Goal: Transaction & Acquisition: Subscribe to service/newsletter

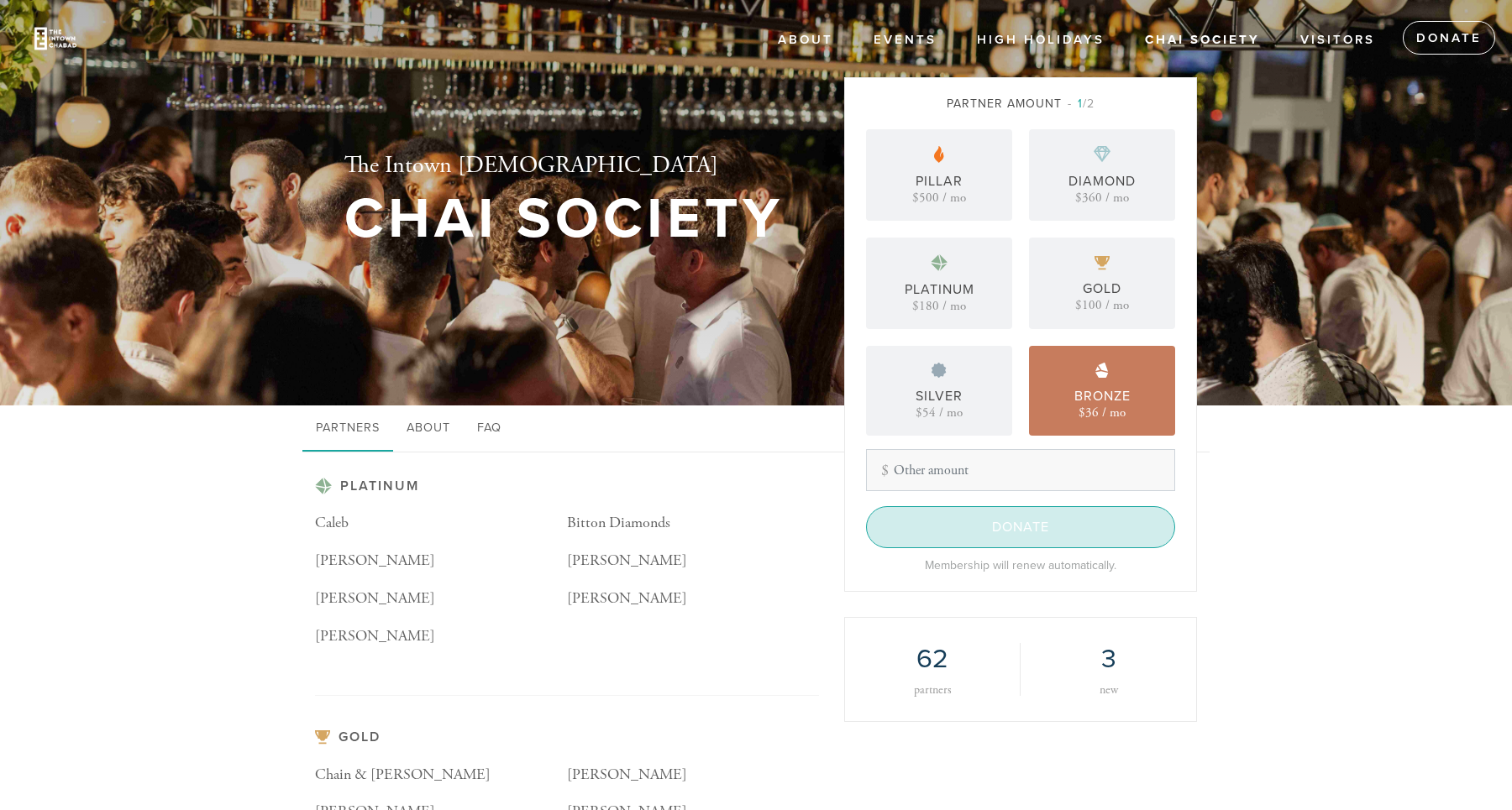
click at [973, 523] on input "Donate" at bounding box center [1020, 526] width 309 height 42
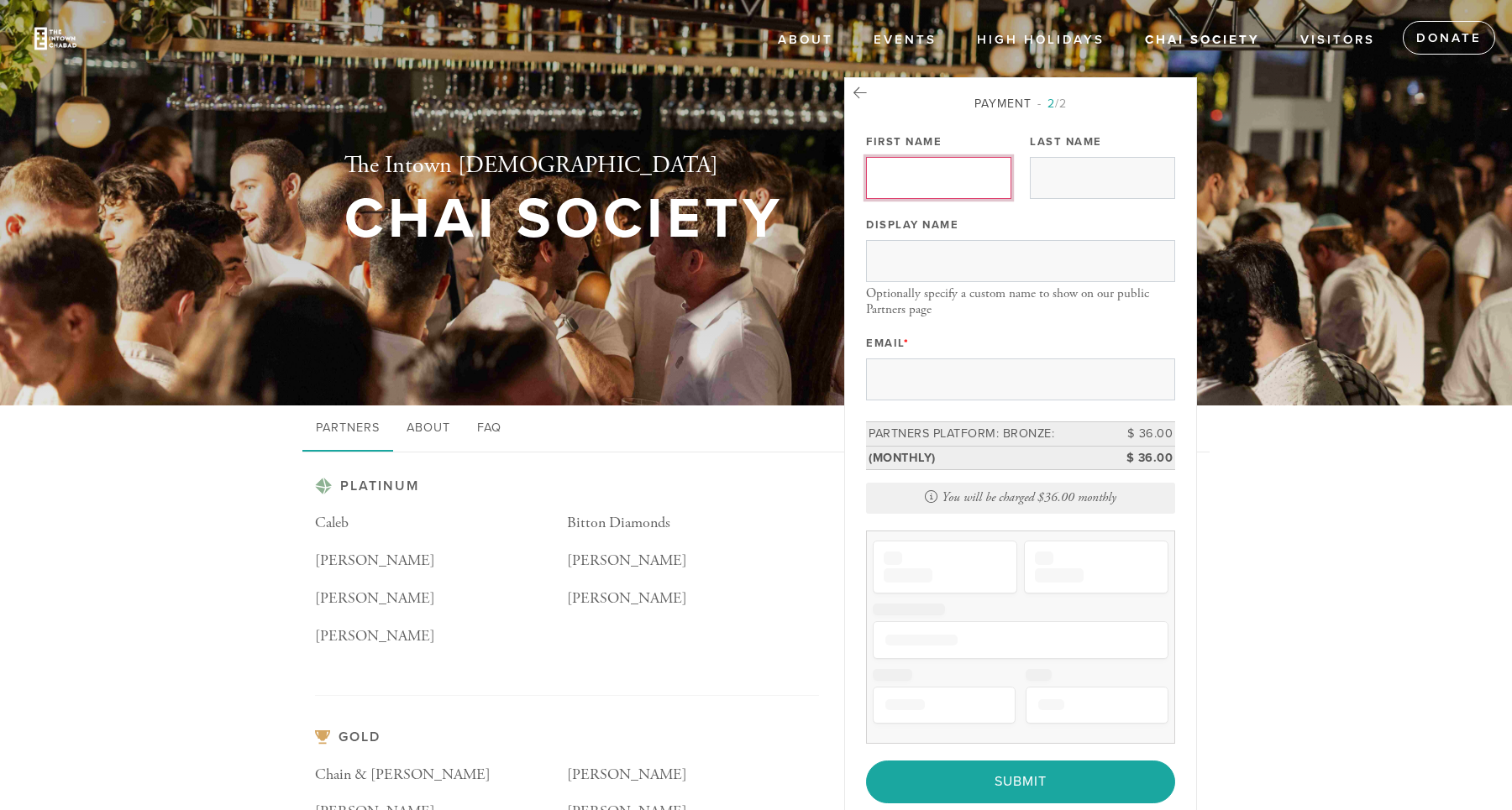
click at [921, 187] on input "First Name" at bounding box center [939, 178] width 145 height 42
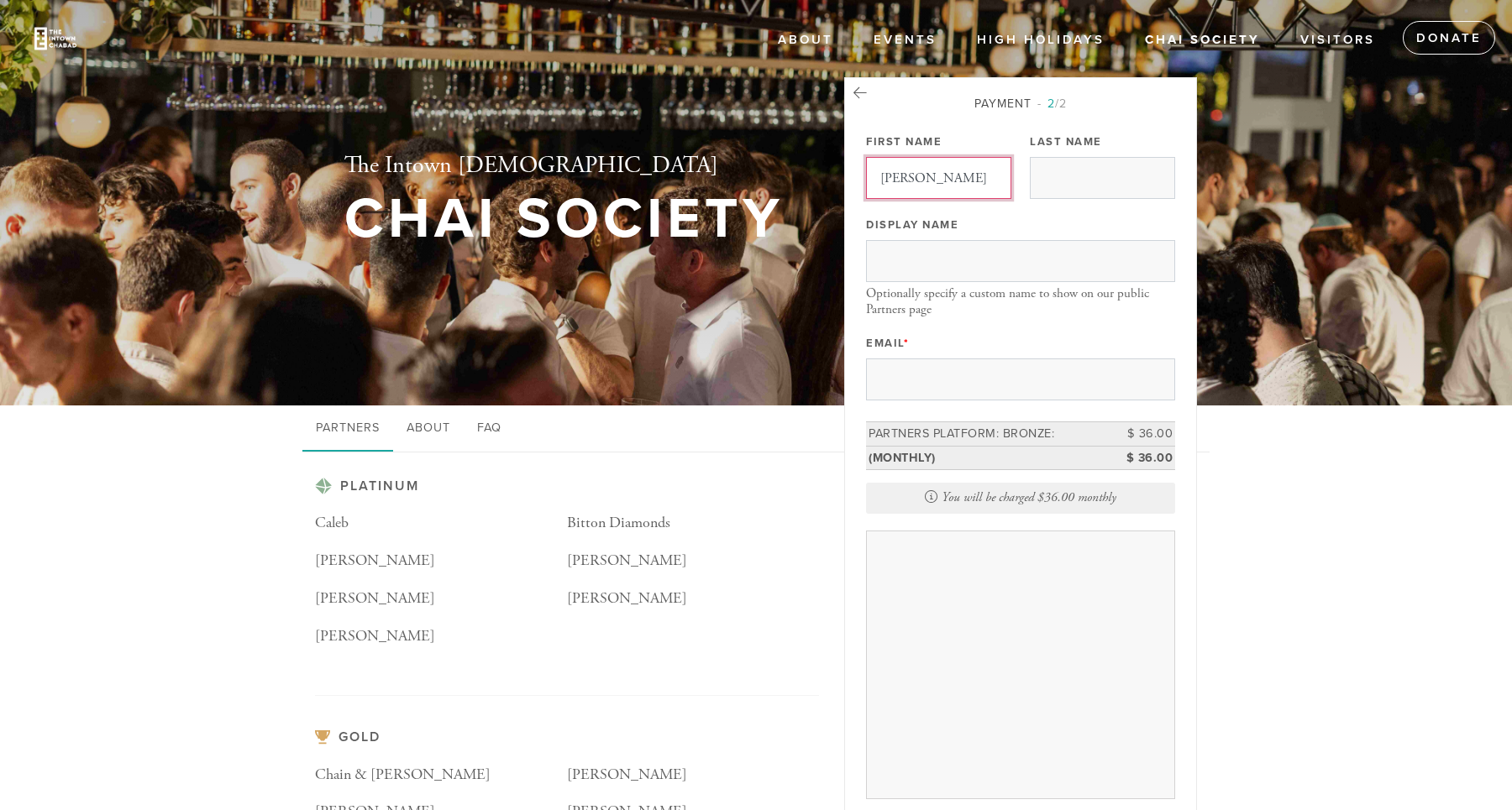
type input "Ethan"
type input "Ceresney"
type input "Ethan Ceresney & Mollie Sloter"
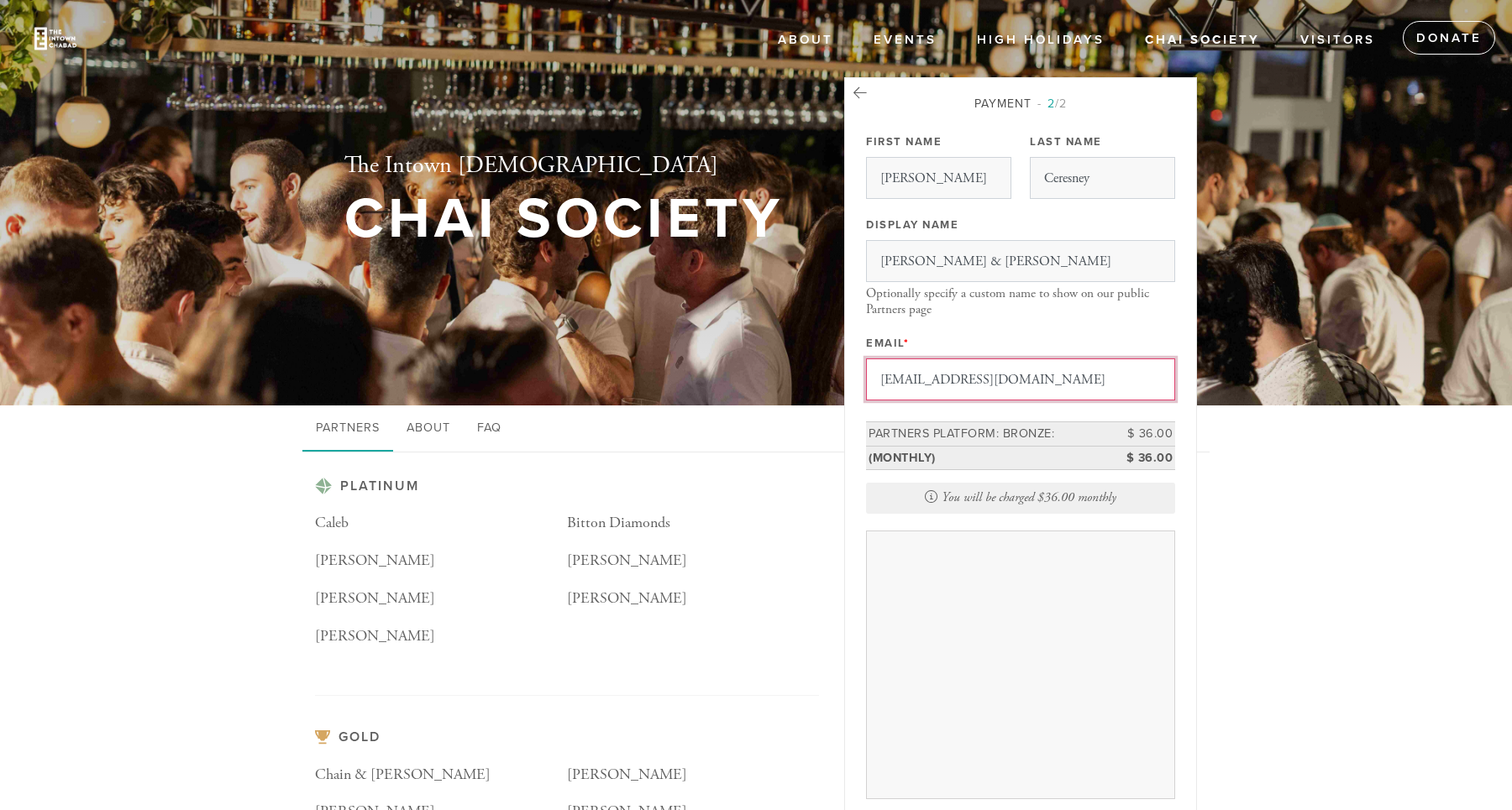
type input "etcerez@gmail.com"
click at [776, 400] on div "The Intown Chabad Chai Society" at bounding box center [756, 202] width 907 height 406
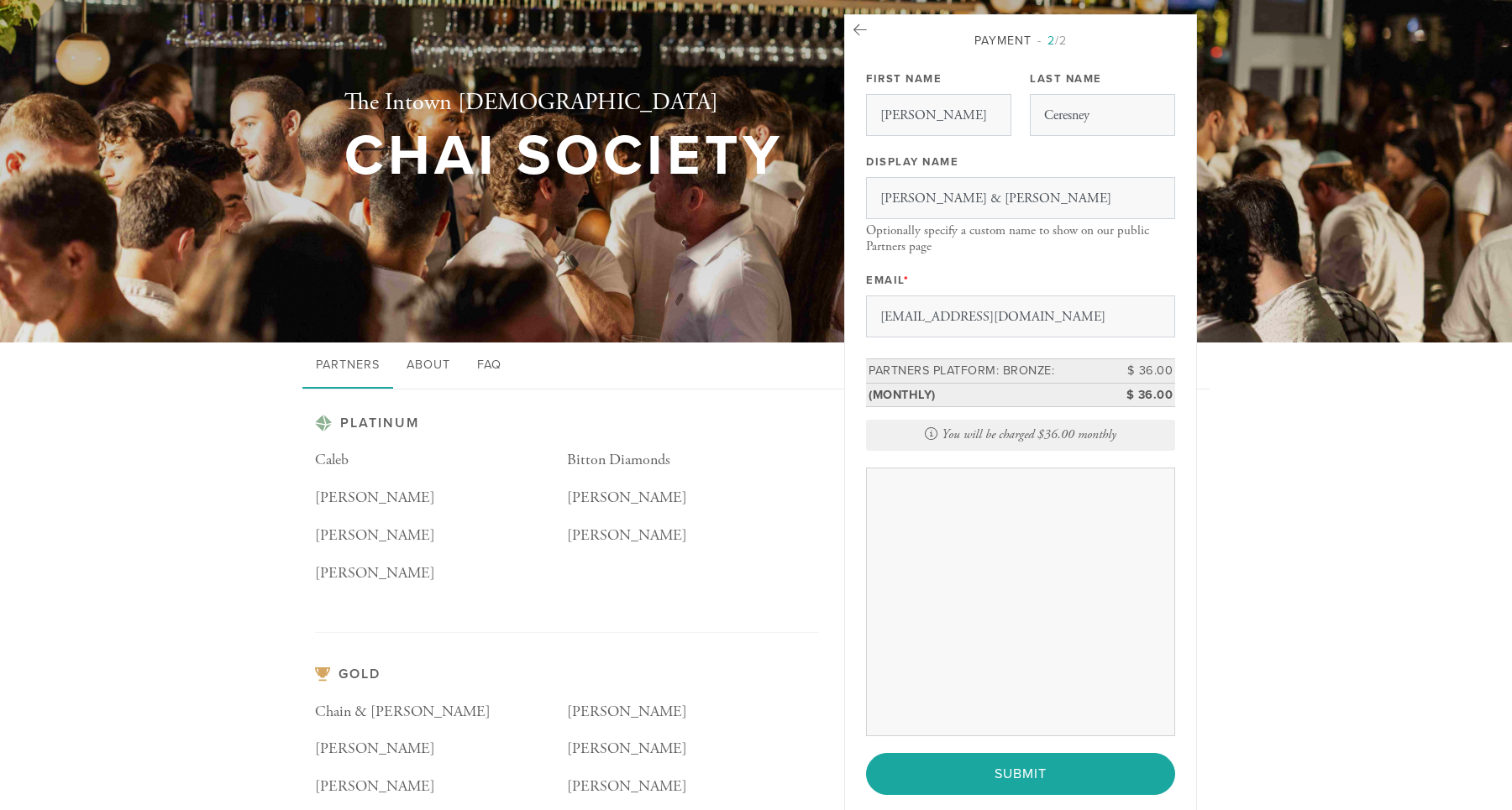
scroll to position [68, 0]
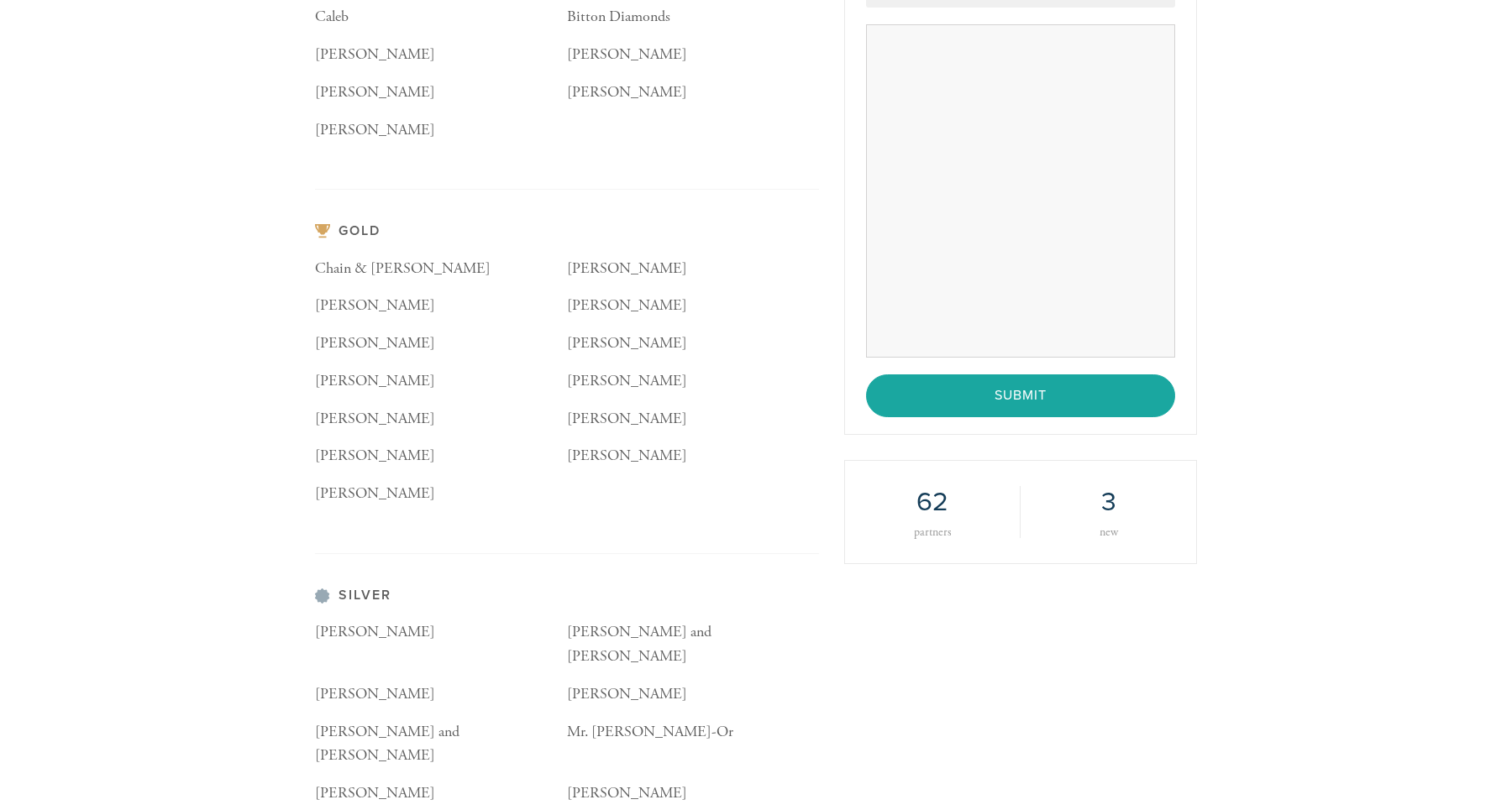
scroll to position [562, 0]
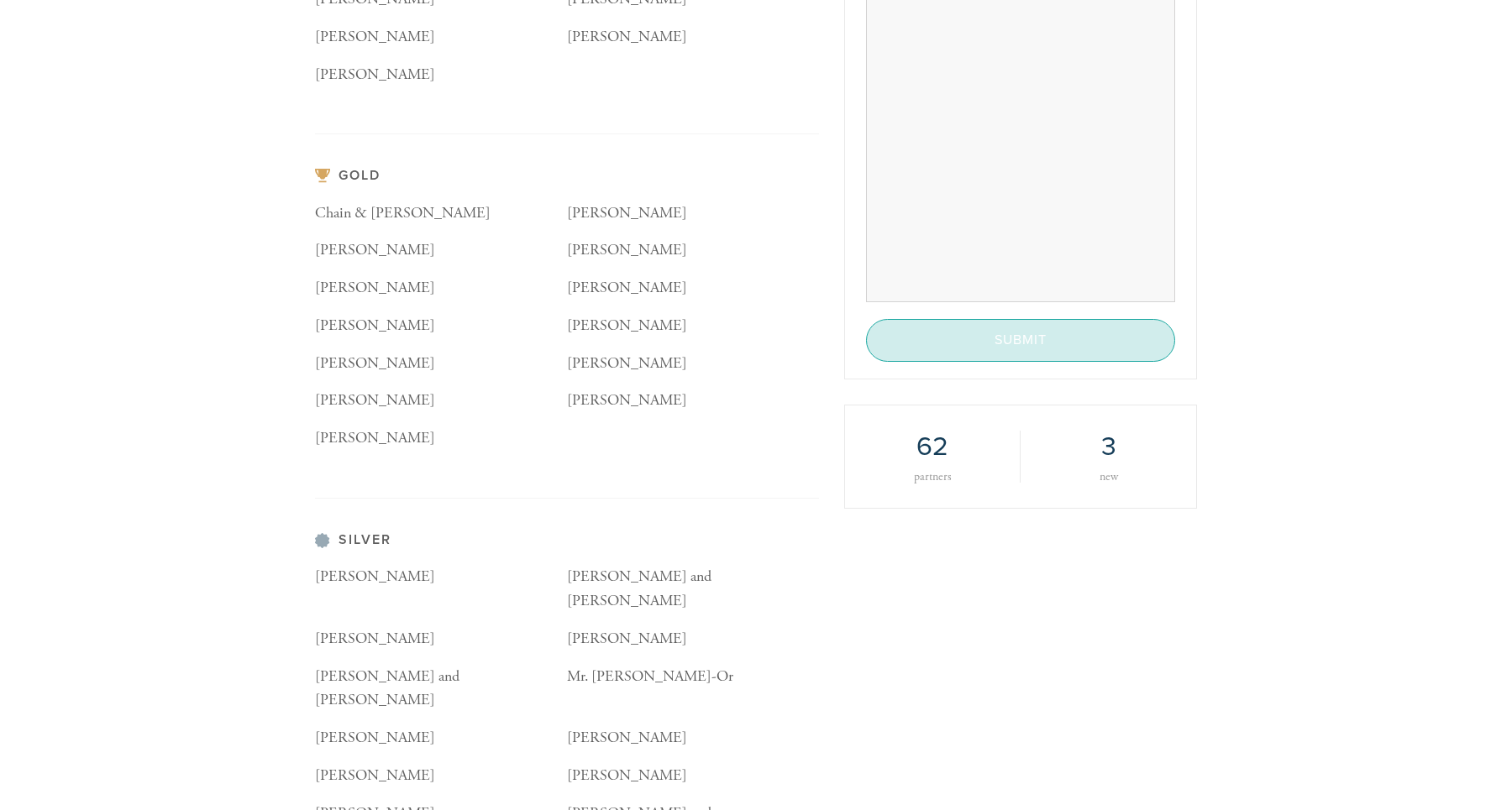
click at [958, 338] on input "Submit" at bounding box center [1020, 340] width 309 height 42
